Goal: Answer question/provide support: Share knowledge or assist other users

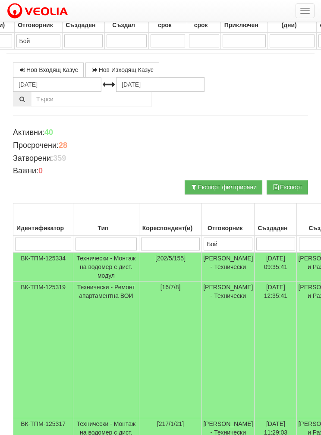
select select "40"
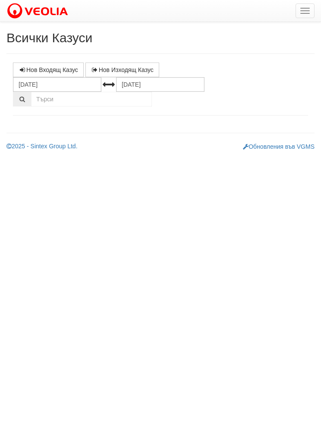
select select "1"
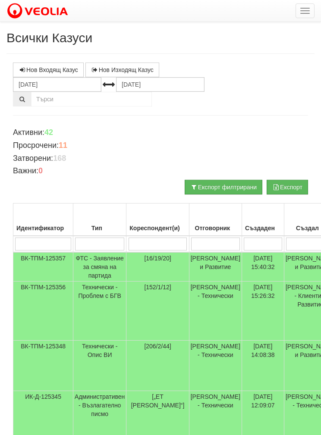
click at [212, 243] on input "search" at bounding box center [215, 243] width 49 height 13
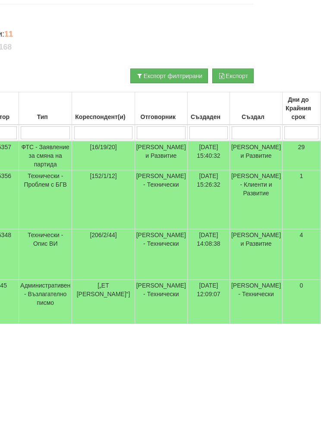
type input "Б"
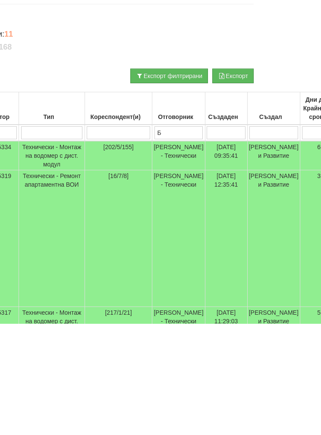
type input "Бо"
type input "Бой"
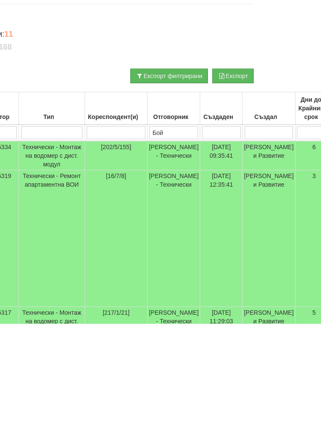
type input "Бой"
click at [84, 252] on td "[202/5/155]" at bounding box center [115, 266] width 62 height 29
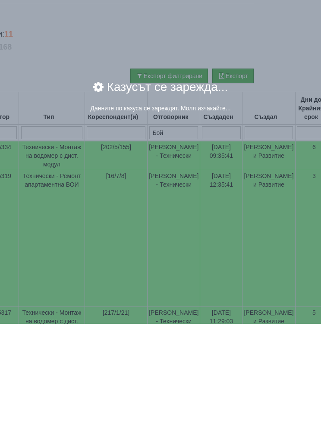
scroll to position [111, 54]
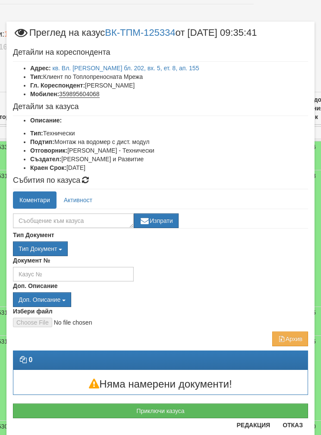
click at [168, 65] on link "кв. Вл. [PERSON_NAME] бл. 202, вх. 5, ет. 8, ап. 155" at bounding box center [126, 68] width 146 height 7
click at [52, 216] on textarea at bounding box center [73, 220] width 121 height 15
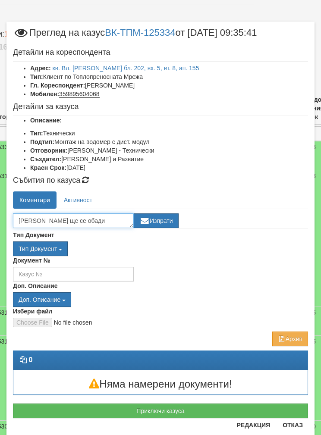
scroll to position [6, 0]
type textarea "[PERSON_NAME] ще се обади допълнително за уговорка"
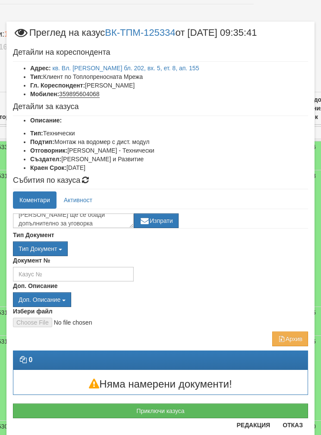
click at [164, 233] on div "Тип Документ Тип Документ П М ЗСП ОК СМПТ КПК ППО КПА КПАПО [GEOGRAPHIC_DATA]" at bounding box center [160, 242] width 295 height 25
click at [172, 215] on button "Изпрати" at bounding box center [156, 220] width 45 height 15
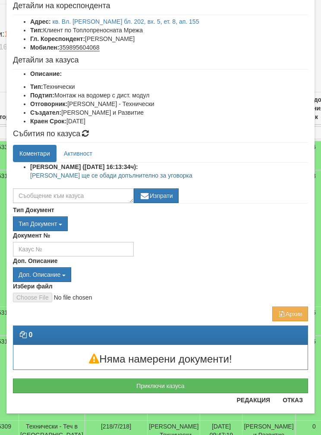
scroll to position [47, 0]
click at [293, 401] on button "Отказ" at bounding box center [292, 400] width 31 height 14
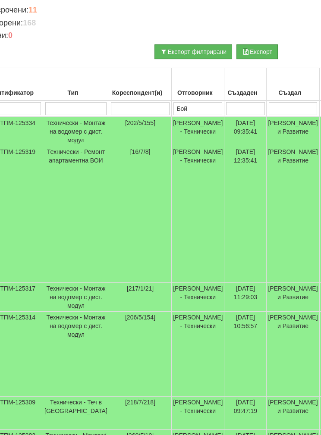
scroll to position [135, 30]
click at [66, 311] on td "Технически - Монтаж на водомер с дист. модул" at bounding box center [77, 297] width 66 height 29
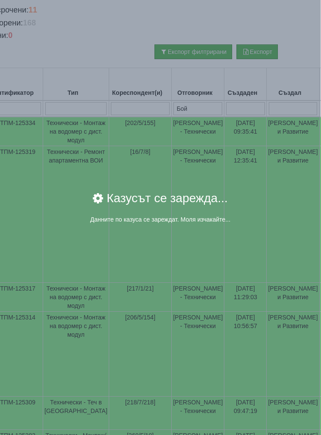
scroll to position [135, 30]
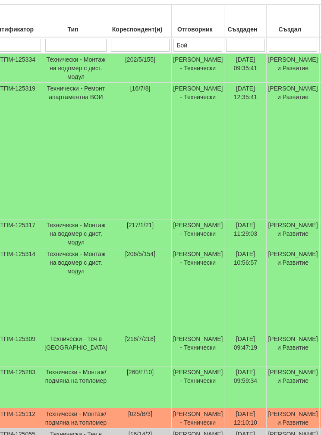
click at [68, 315] on td "Технически - Монтаж на водомер с дист. модул" at bounding box center [77, 291] width 66 height 85
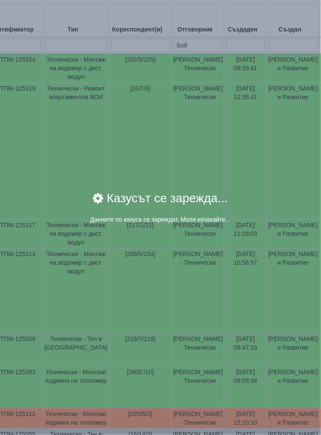
scroll to position [199, 30]
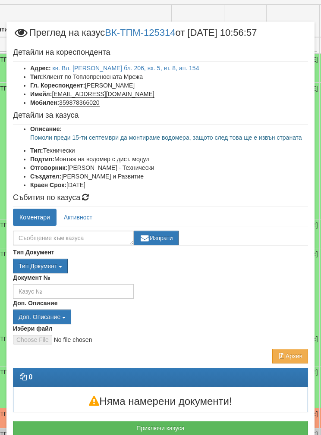
click at [78, 67] on link "кв. Вл. [PERSON_NAME] бл. 206, вх. 5, ет. 8, ап. 154" at bounding box center [126, 68] width 146 height 7
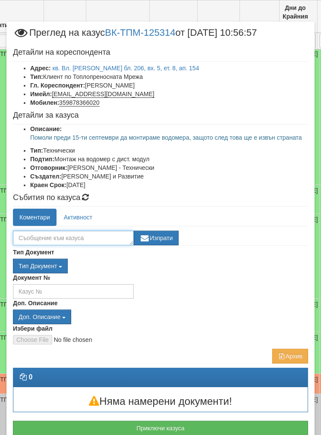
click at [45, 238] on textarea at bounding box center [73, 237] width 121 height 15
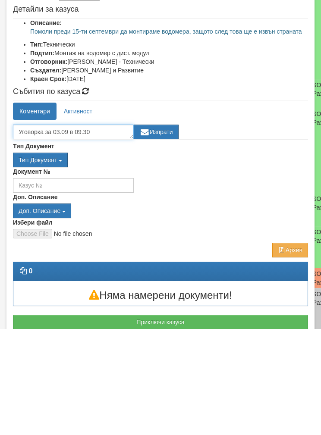
type textarea "Уговорка за 03.09 в 09.30"
click at [158, 230] on button "Изпрати" at bounding box center [156, 237] width 45 height 15
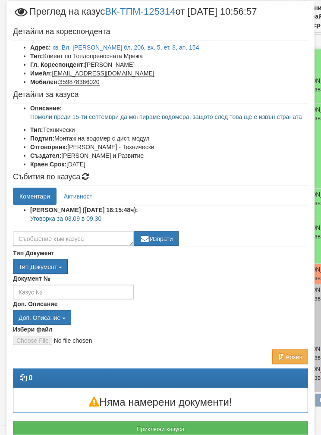
scroll to position [343, 5]
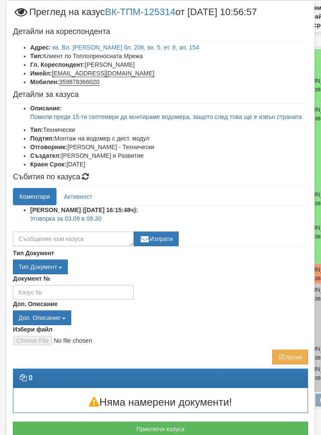
click at [291, 434] on button "Отказ" at bounding box center [292, 443] width 31 height 14
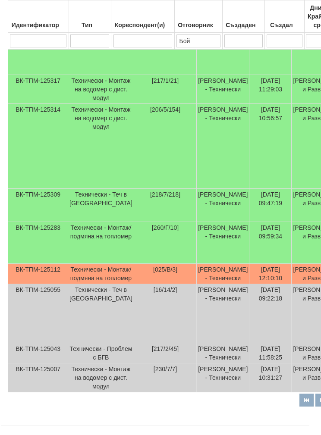
click at [92, 264] on td "Технически - Монтаж/подмяна на топломер" at bounding box center [101, 243] width 66 height 42
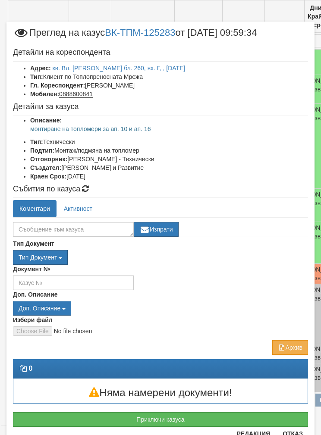
click at [294, 434] on button "Отказ" at bounding box center [292, 433] width 31 height 14
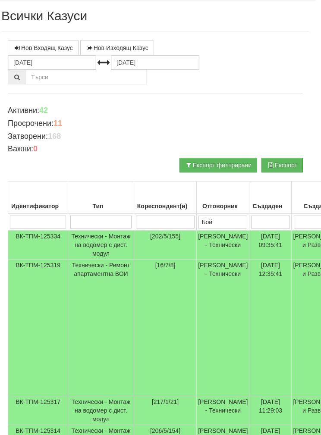
scroll to position [0, 5]
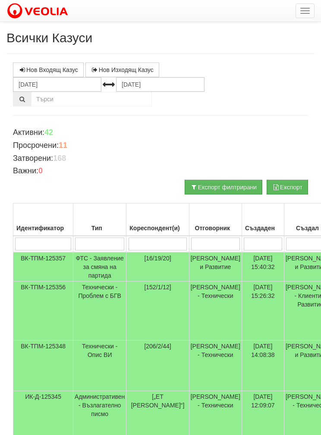
click at [208, 243] on input "search" at bounding box center [215, 243] width 49 height 13
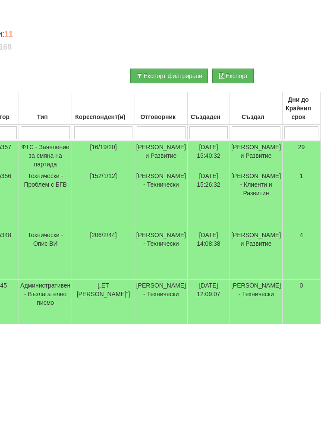
type input "Б"
type input "Бо"
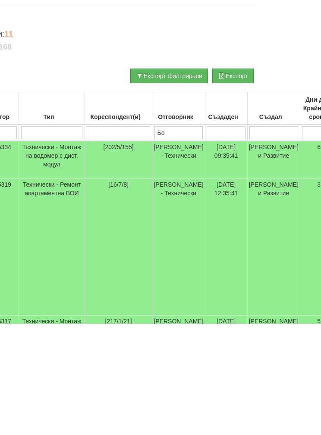
type input "Бо"
type input "Бой"
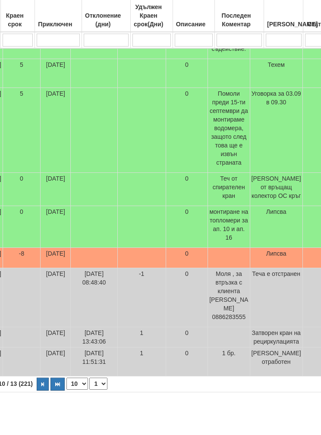
scroll to position [404, 346]
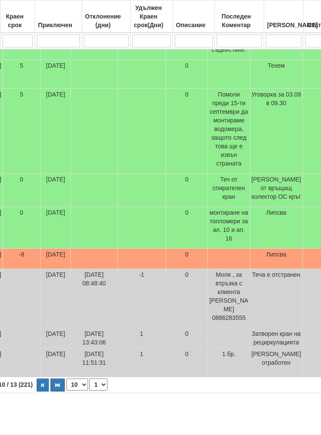
type input "Бой"
click at [117, 306] on td "-1" at bounding box center [141, 298] width 48 height 59
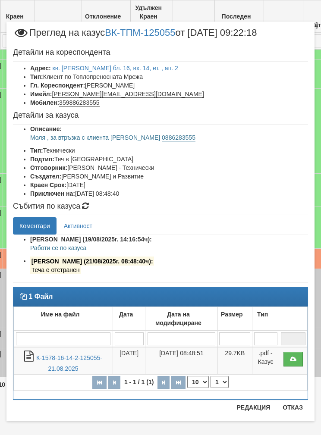
click at [295, 413] on button "Отказ" at bounding box center [292, 407] width 31 height 14
